Goal: Feedback & Contribution: Leave review/rating

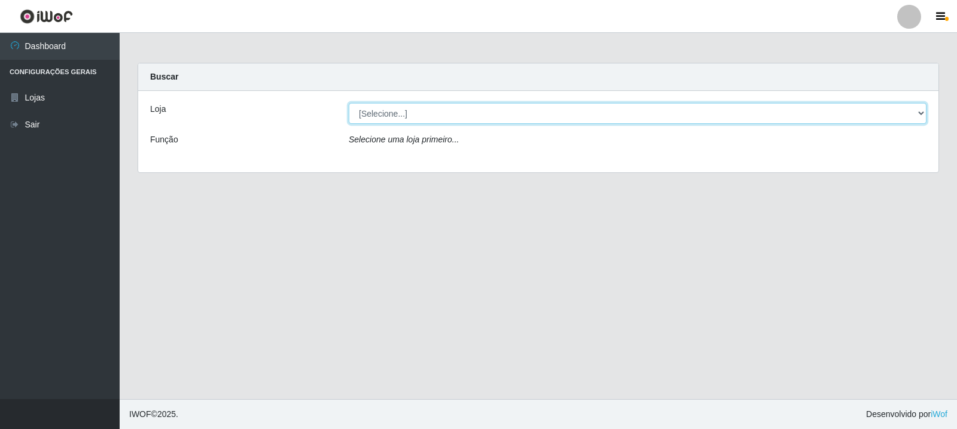
click at [570, 117] on select "[Selecione...] Rede Compras Supermercados - LOJA 3" at bounding box center [638, 113] width 578 height 21
select select "162"
click at [349, 103] on select "[Selecione...] Rede Compras Supermercados - LOJA 3" at bounding box center [638, 113] width 578 height 21
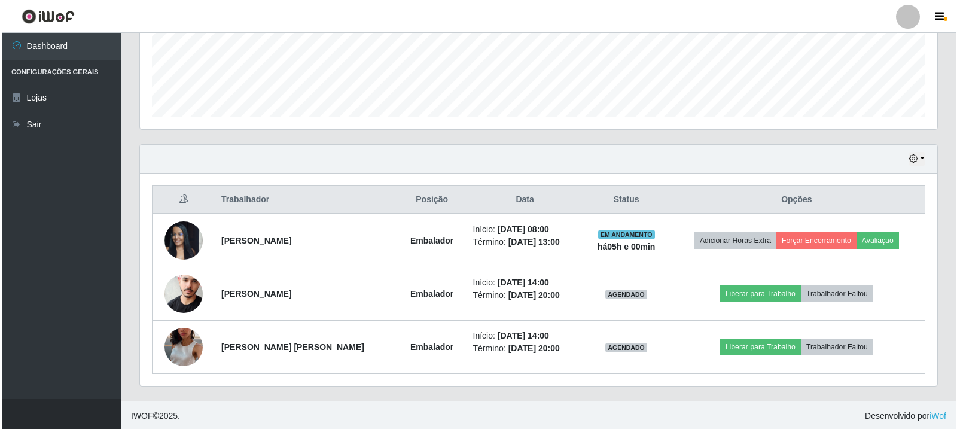
scroll to position [312, 0]
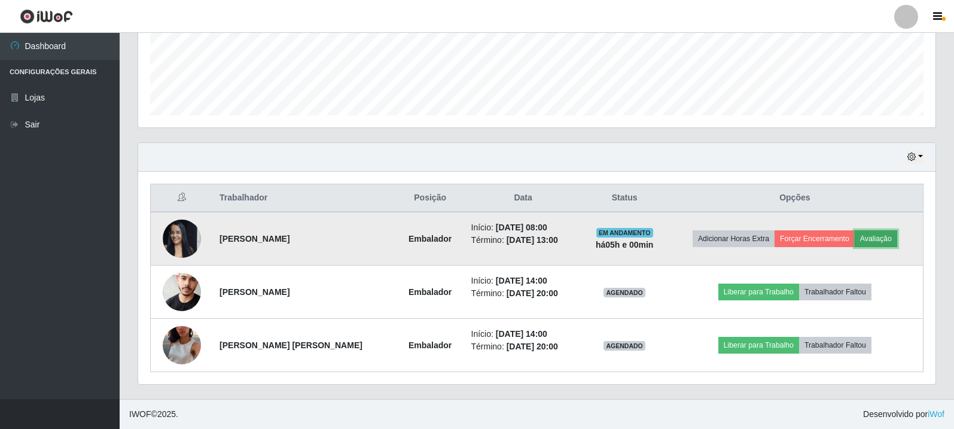
click at [865, 238] on button "Avaliação" at bounding box center [876, 238] width 42 height 17
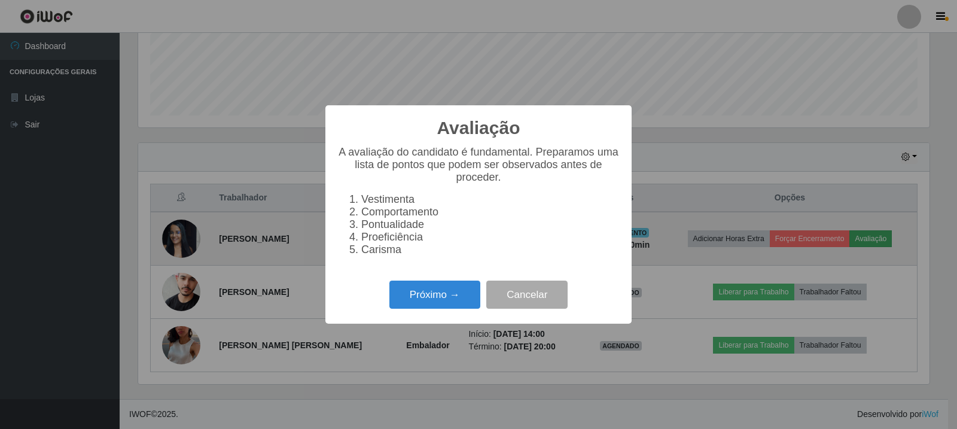
scroll to position [248, 791]
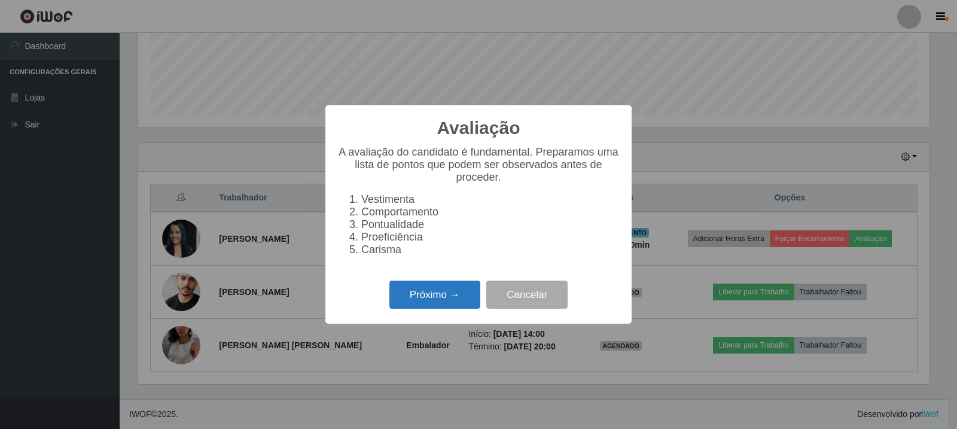
click at [433, 303] on button "Próximo →" at bounding box center [434, 295] width 91 height 28
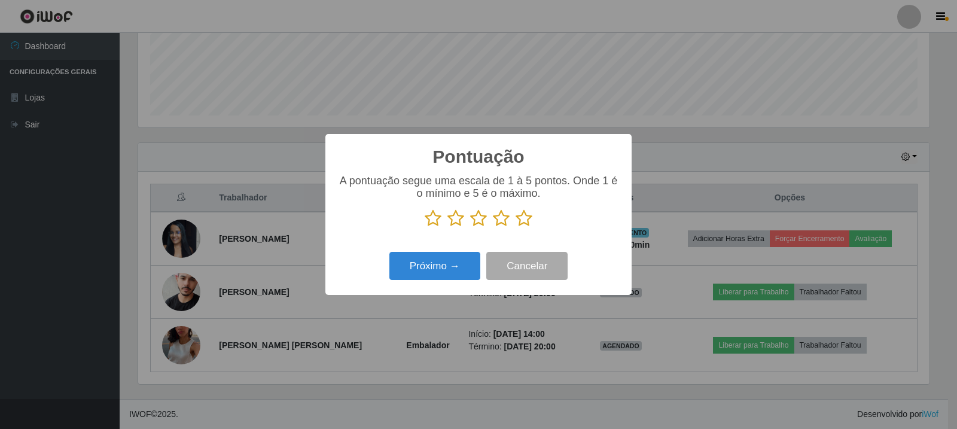
scroll to position [597883, 597340]
click at [527, 222] on icon at bounding box center [524, 218] width 17 height 18
click at [516, 227] on input "radio" at bounding box center [516, 227] width 0 height 0
click at [455, 258] on button "Próximo →" at bounding box center [434, 266] width 91 height 28
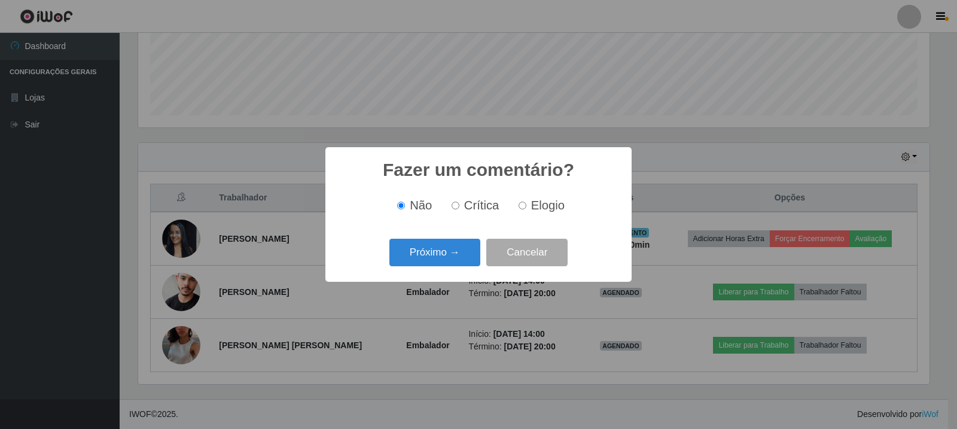
click at [523, 209] on input "Elogio" at bounding box center [523, 206] width 8 height 8
radio input "true"
click at [452, 248] on button "Próximo →" at bounding box center [434, 253] width 91 height 28
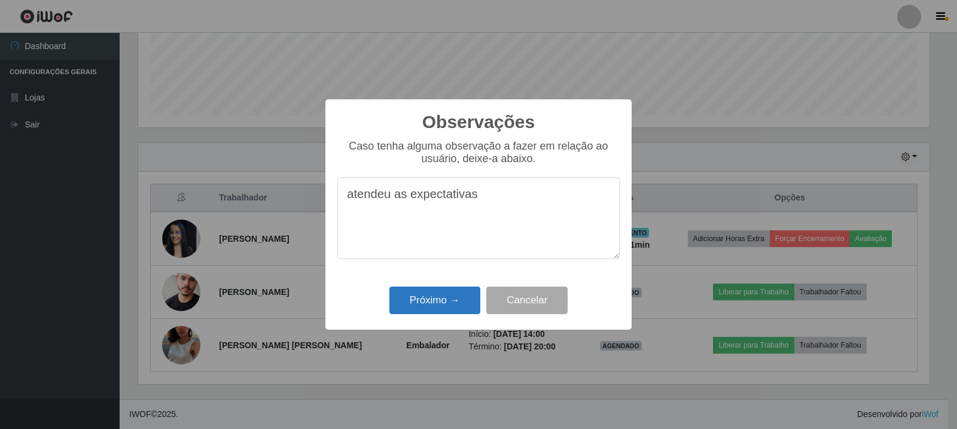
type textarea "atendeu as expectativas"
click at [457, 296] on button "Próximo →" at bounding box center [434, 301] width 91 height 28
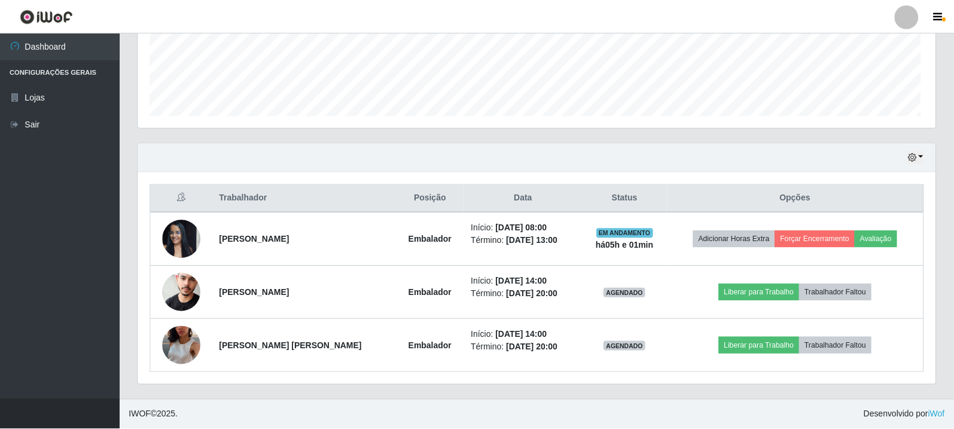
scroll to position [248, 797]
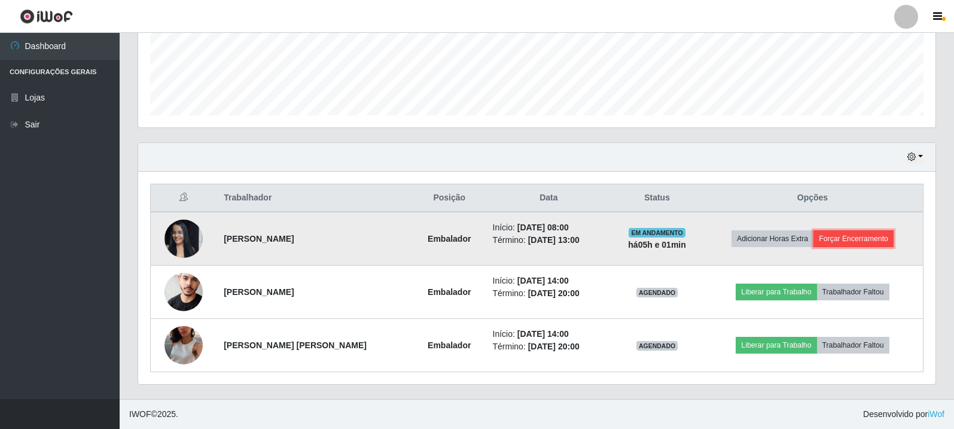
click at [869, 233] on button "Forçar Encerramento" at bounding box center [853, 238] width 80 height 17
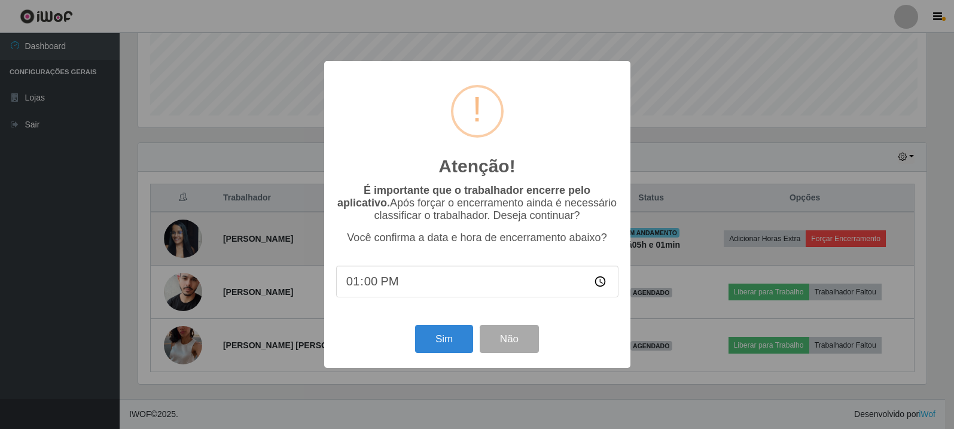
scroll to position [248, 791]
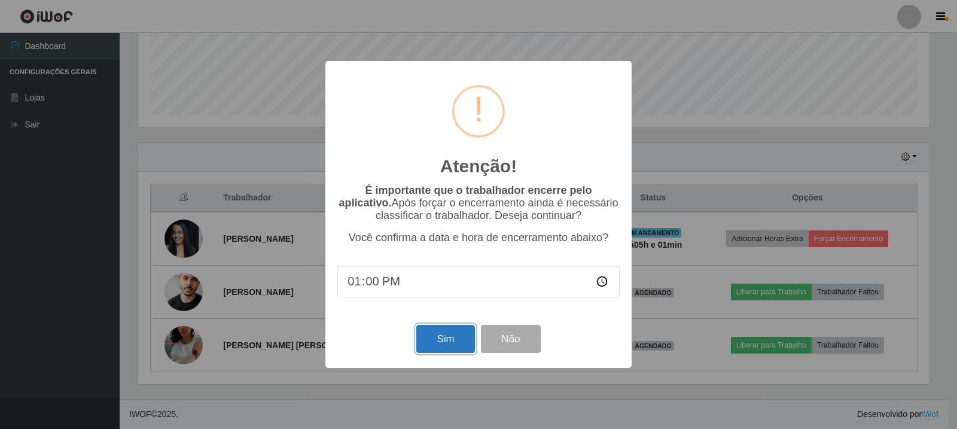
click at [458, 334] on button "Sim" at bounding box center [445, 339] width 58 height 28
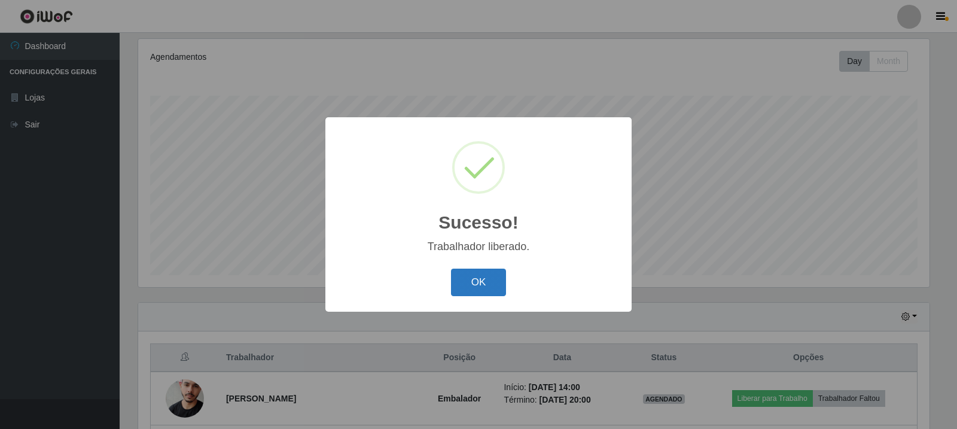
click at [482, 284] on button "OK" at bounding box center [479, 283] width 56 height 28
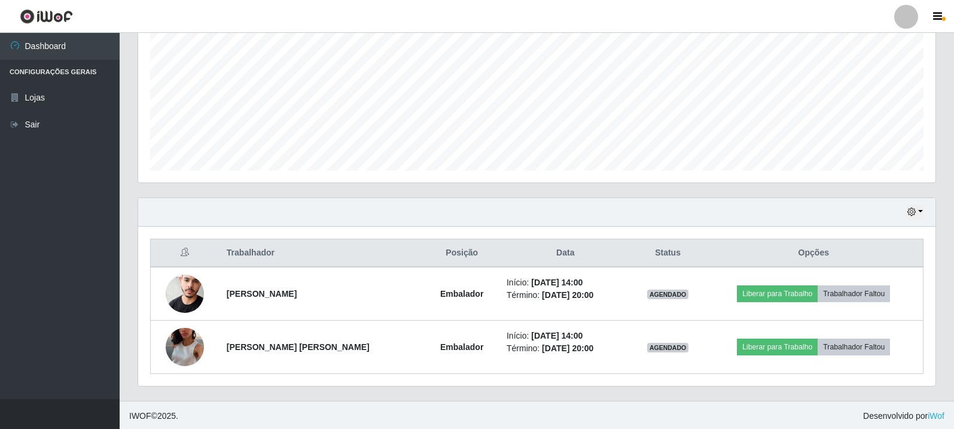
scroll to position [259, 0]
